Goal: Task Accomplishment & Management: Use online tool/utility

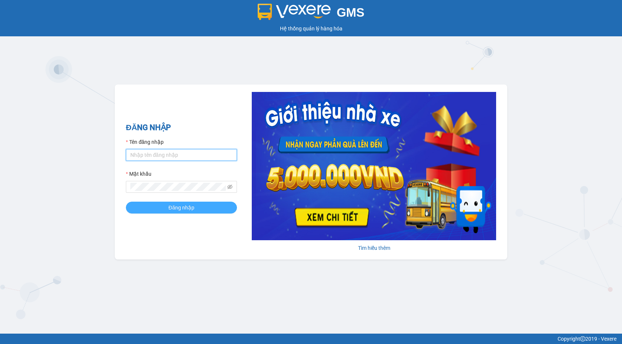
type input "hongngoctt.vxr"
click at [221, 204] on button "Đăng nhập" at bounding box center [181, 208] width 111 height 12
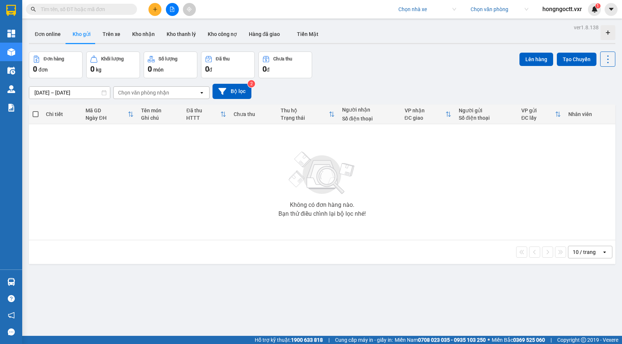
click at [429, 11] on input "search" at bounding box center [425, 9] width 53 height 11
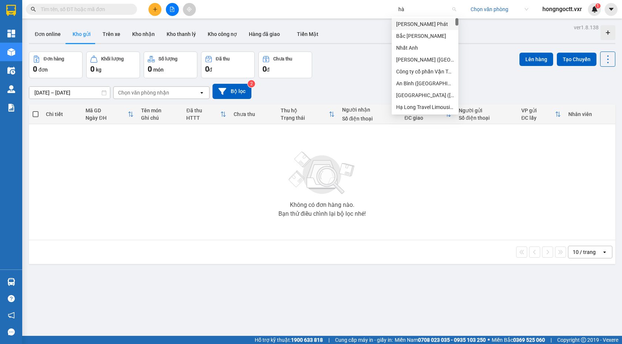
type input "hà"
click at [436, 96] on div "Hà Lan" at bounding box center [425, 95] width 58 height 8
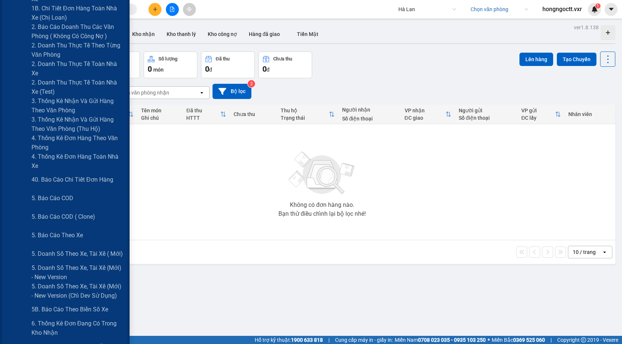
scroll to position [297, 0]
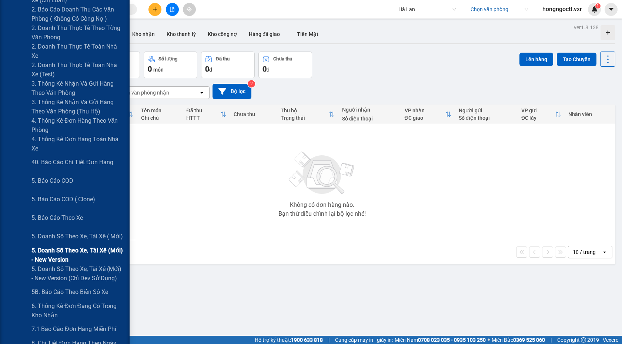
click at [100, 249] on span "5. Doanh số theo xe, tài xế (mới) - New version" at bounding box center [77, 255] width 93 height 19
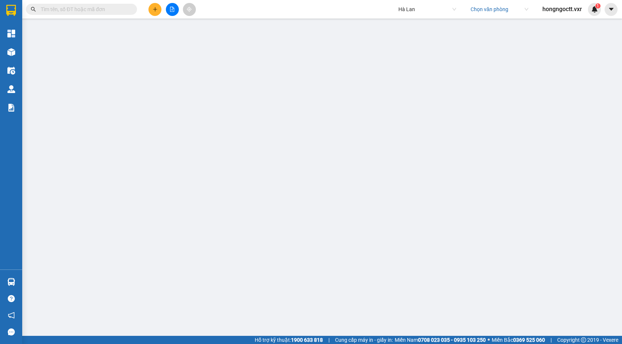
click at [98, 10] on input "text" at bounding box center [84, 9] width 87 height 8
paste input "TKC0107250657"
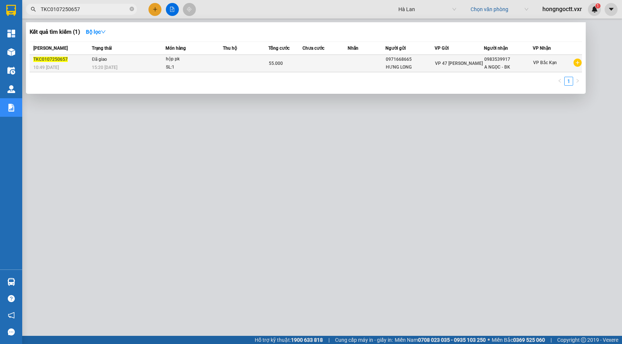
type input "TKC0107250657"
click at [80, 66] on div "10:49 - 01/07" at bounding box center [61, 67] width 56 height 8
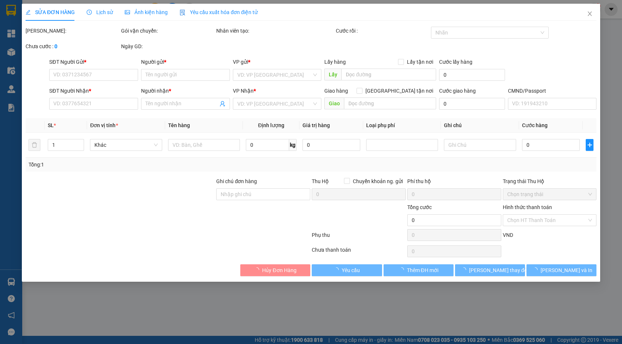
type input "0971668665"
type input "HƯNG LONG"
type input "0983539917"
type input "A NGỌC - BK"
type input "55.000"
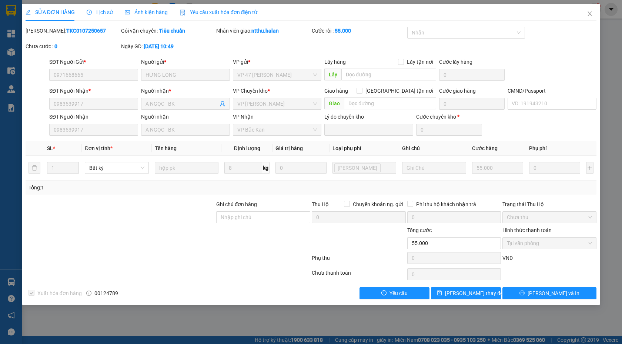
click at [103, 13] on span "Lịch sử" at bounding box center [100, 12] width 26 height 6
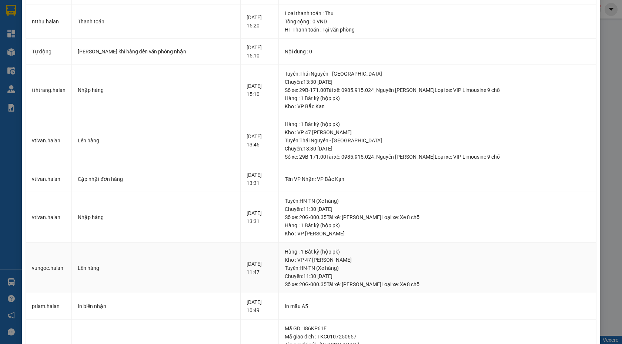
scroll to position [184, 0]
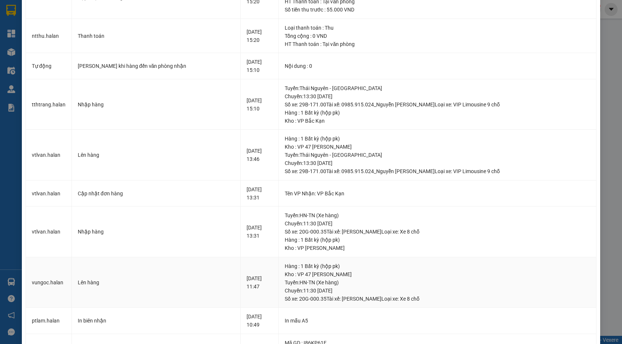
click at [417, 301] on div "Tuyến : HN-TN (Xe hàng) Chuyến: 11:30 ngày 01-07-2025 Số xe: 20G-000.35 Tài xế:…" at bounding box center [438, 290] width 306 height 24
click at [435, 170] on div "Tuyến : Thái Nguyên - Bắc Kạn Chuyến: 13:30 ngày 01-07-2025 Số xe: 29B-171.00 T…" at bounding box center [438, 163] width 306 height 24
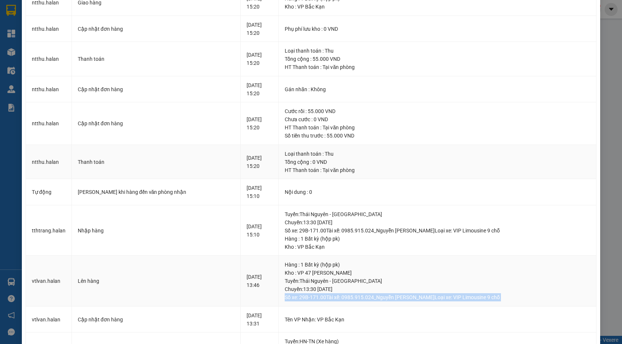
scroll to position [81, 0]
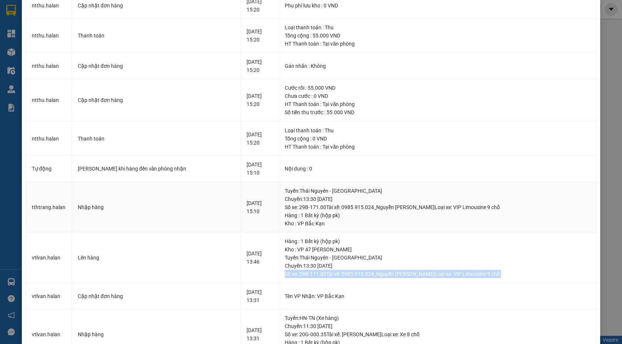
click at [435, 206] on div "Tuyến : Thái Nguyên - Bắc Kạn Chuyến: 13:30 ngày 01-07-2025 Số xe: 29B-171.00 T…" at bounding box center [438, 199] width 306 height 24
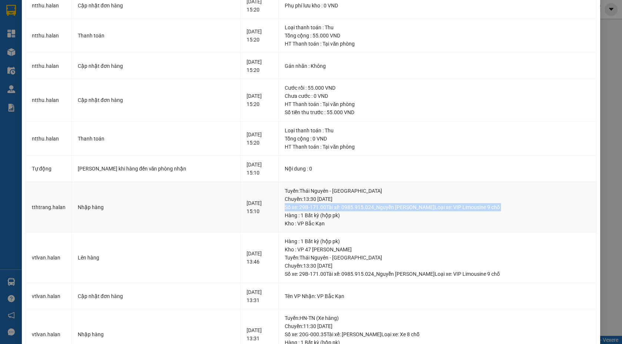
click at [464, 202] on div "Tuyến : Thái Nguyên - Bắc Kạn Chuyến: 13:30 ngày 01-07-2025 Số xe: 29B-171.00 T…" at bounding box center [438, 199] width 306 height 24
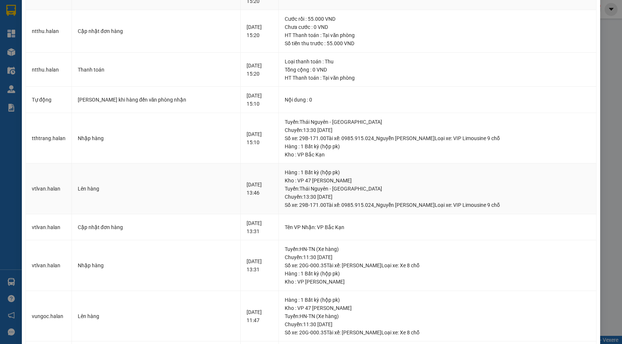
scroll to position [149, 0]
